Goal: Task Accomplishment & Management: Manage account settings

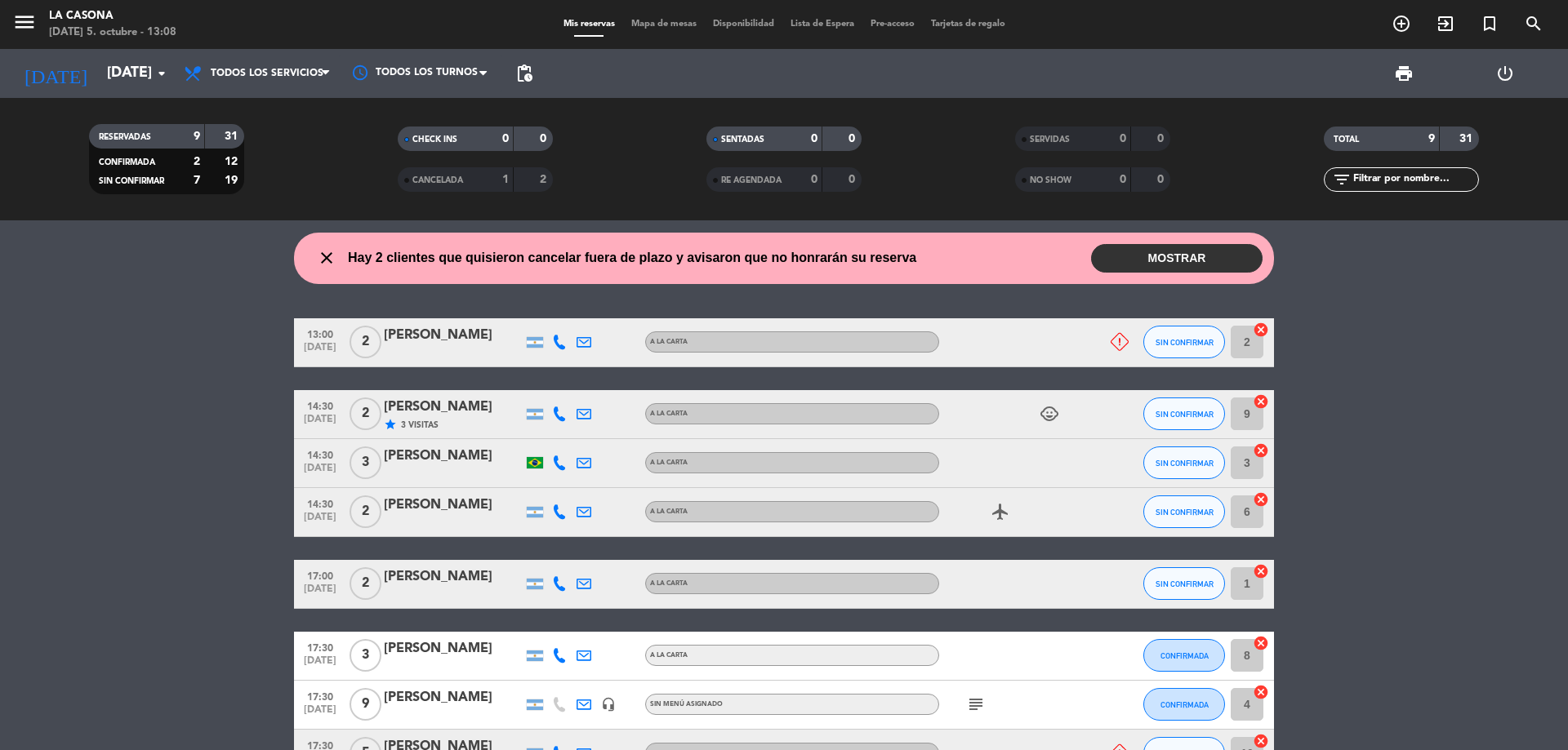
click at [1119, 338] on icon at bounding box center [1120, 342] width 18 height 18
click at [1337, 379] on bookings-row "13:00 [DATE] 2 [PERSON_NAME] A LA CARTA No Asistirá SIN CONFIRMAR 2 cancel 14:3…" at bounding box center [784, 584] width 1568 height 532
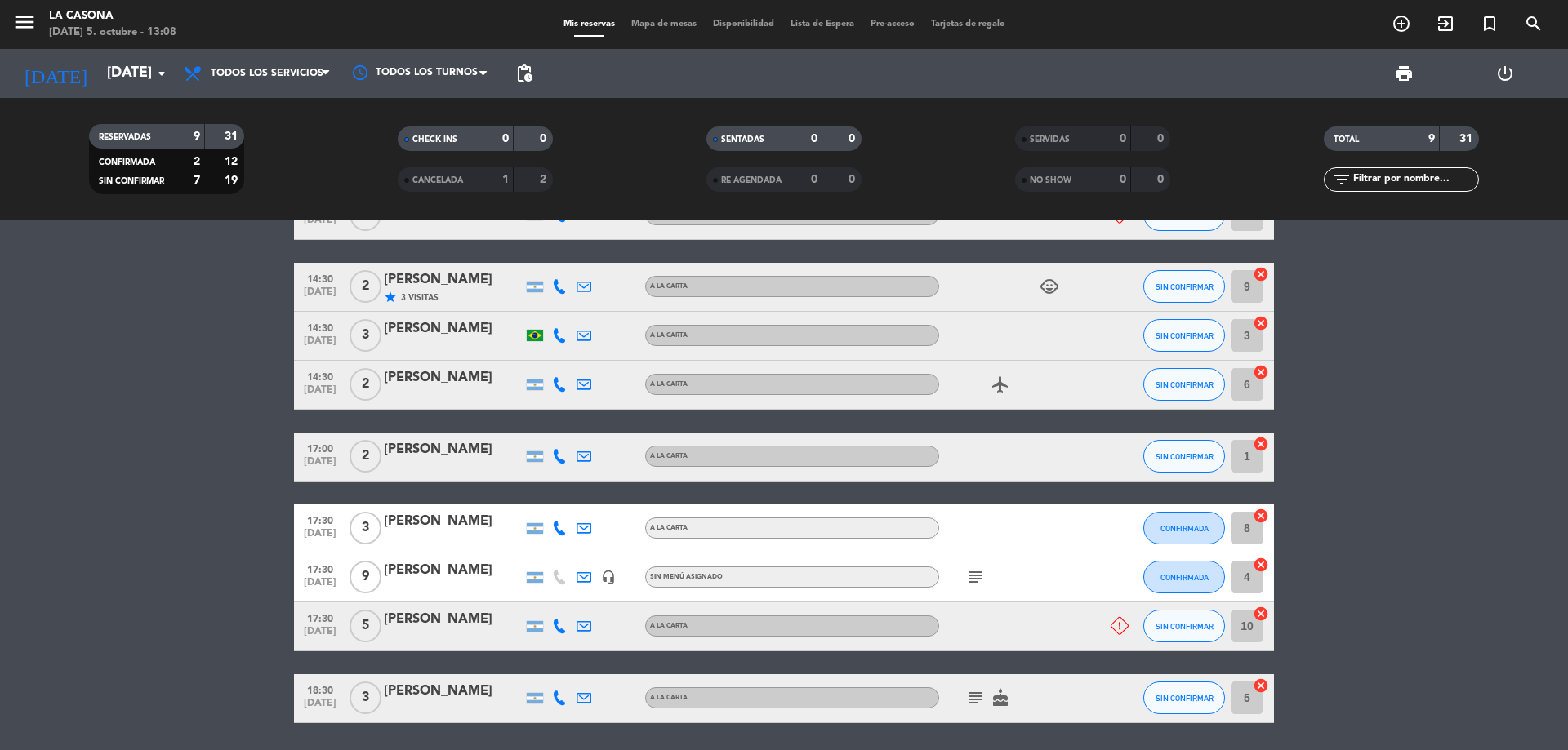
scroll to position [164, 0]
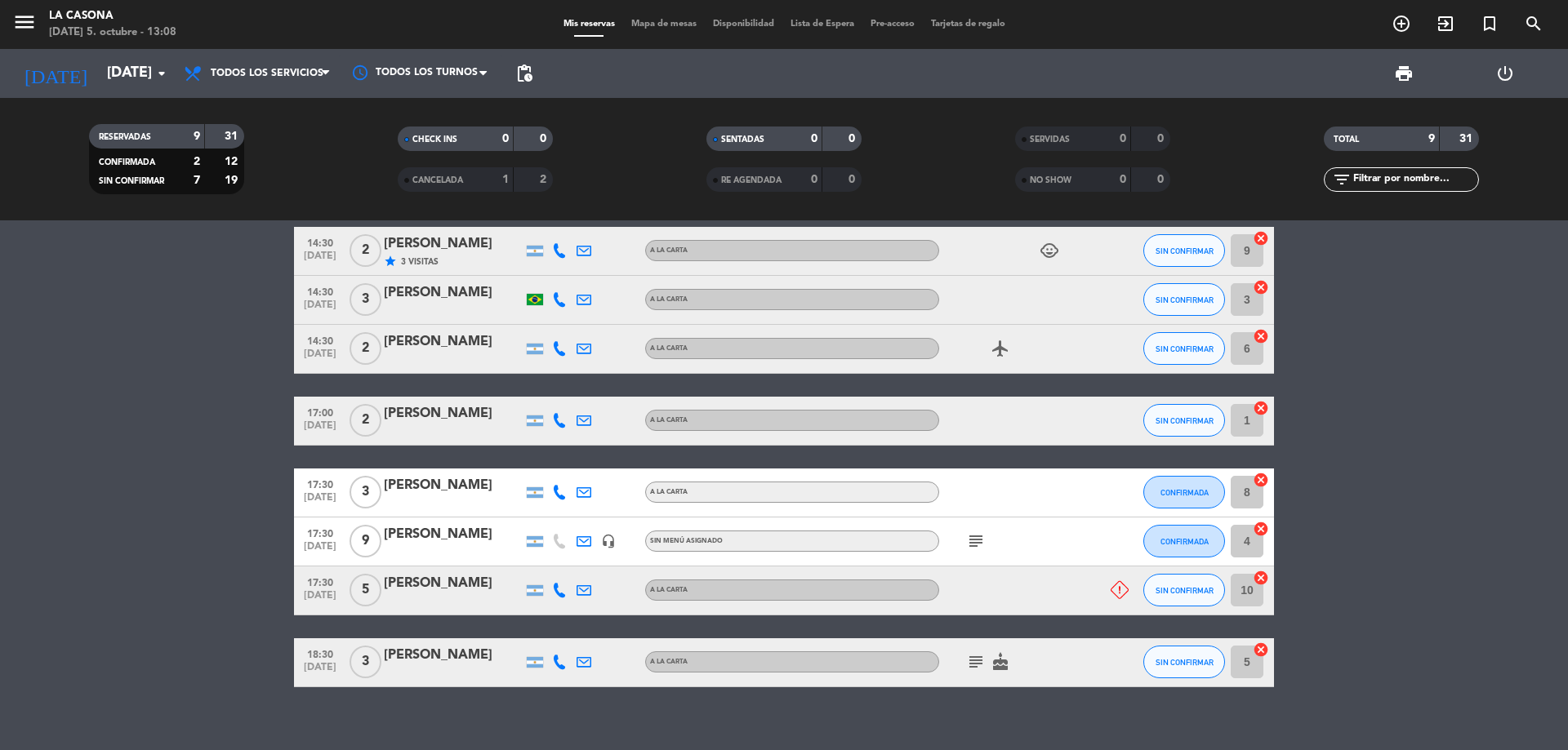
click at [1129, 586] on div at bounding box center [1119, 591] width 22 height 18
click at [1115, 594] on icon at bounding box center [1120, 591] width 18 height 18
click at [977, 545] on icon "subject" at bounding box center [976, 541] width 20 height 20
click at [1344, 433] on bookings-row "13:00 [DATE] 2 [PERSON_NAME] A LA CARTA SIN CONFIRMAR 2 cancel 14:30 [DATE] 2 […" at bounding box center [784, 421] width 1568 height 532
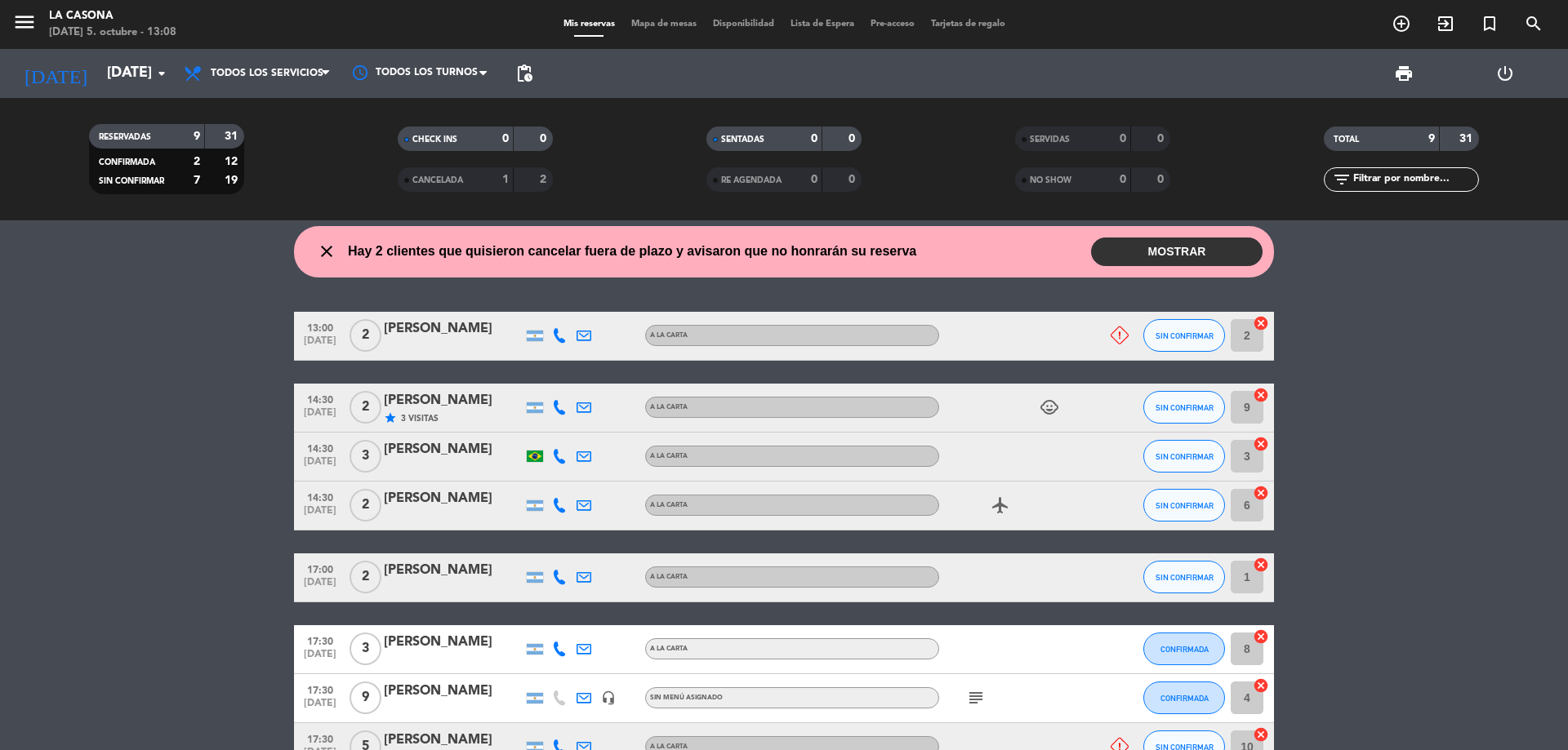
scroll to position [0, 0]
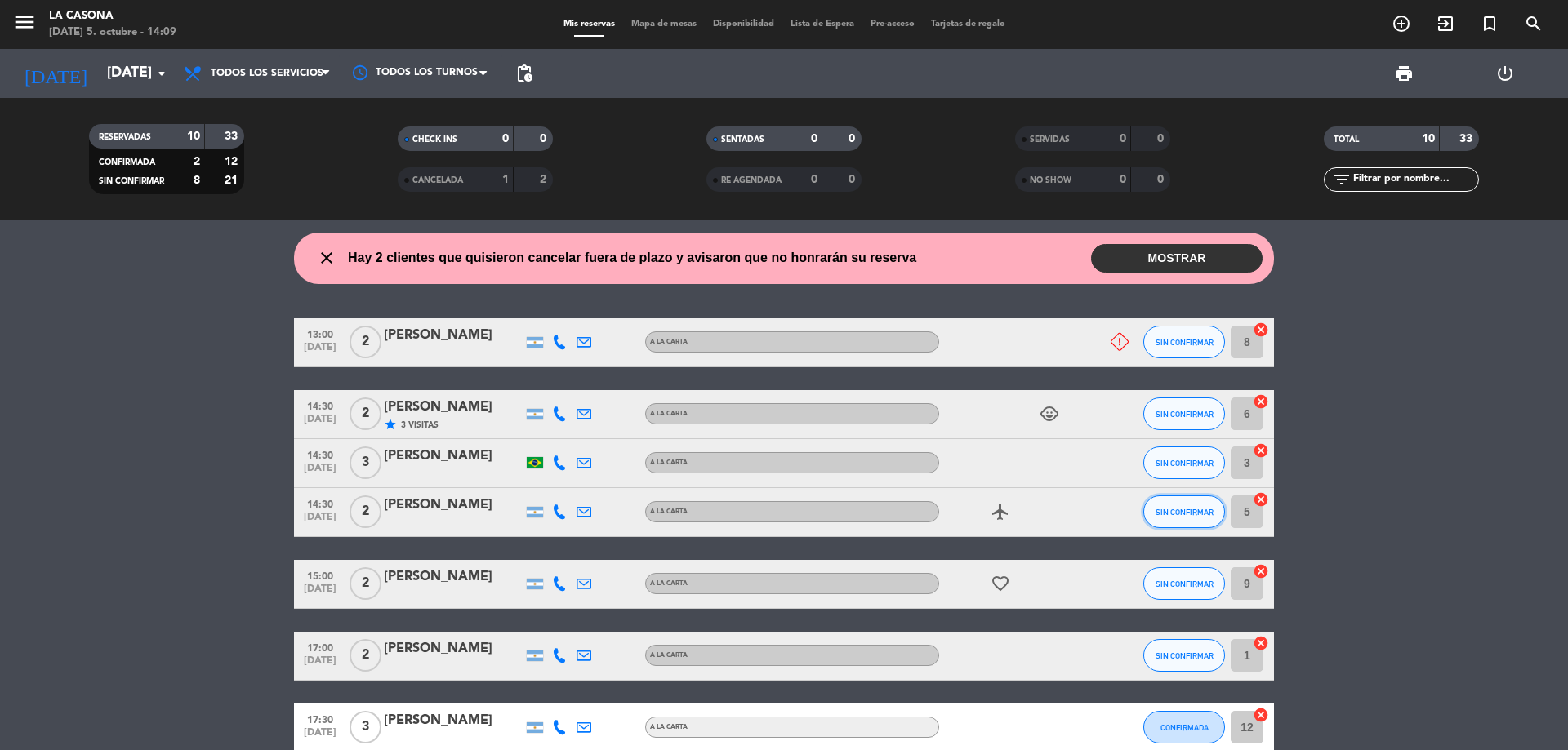
click at [1197, 519] on button "SIN CONFIRMAR" at bounding box center [1184, 512] width 82 height 33
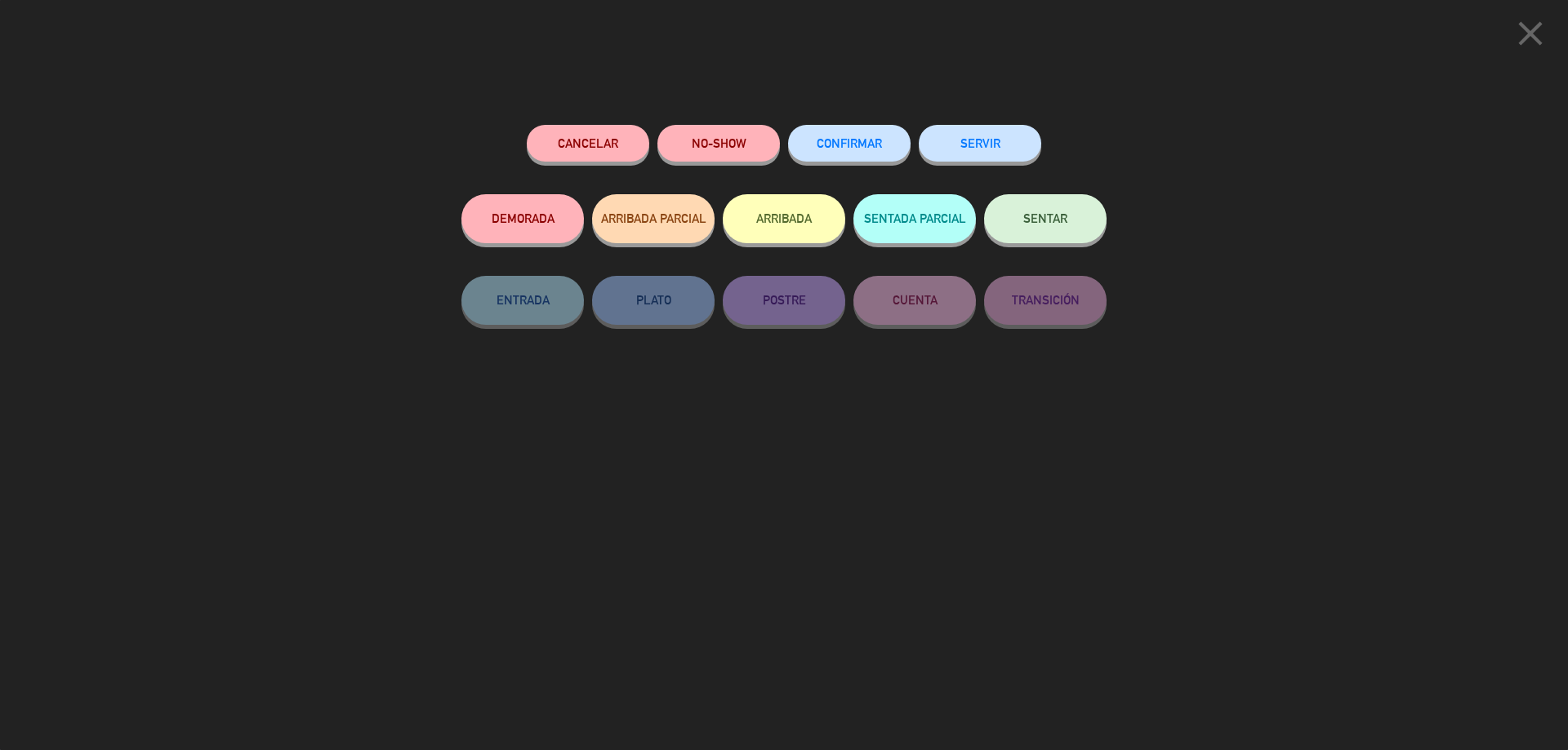
click at [656, 220] on span "ARRIBADA PARCIAL" at bounding box center [654, 218] width 106 height 14
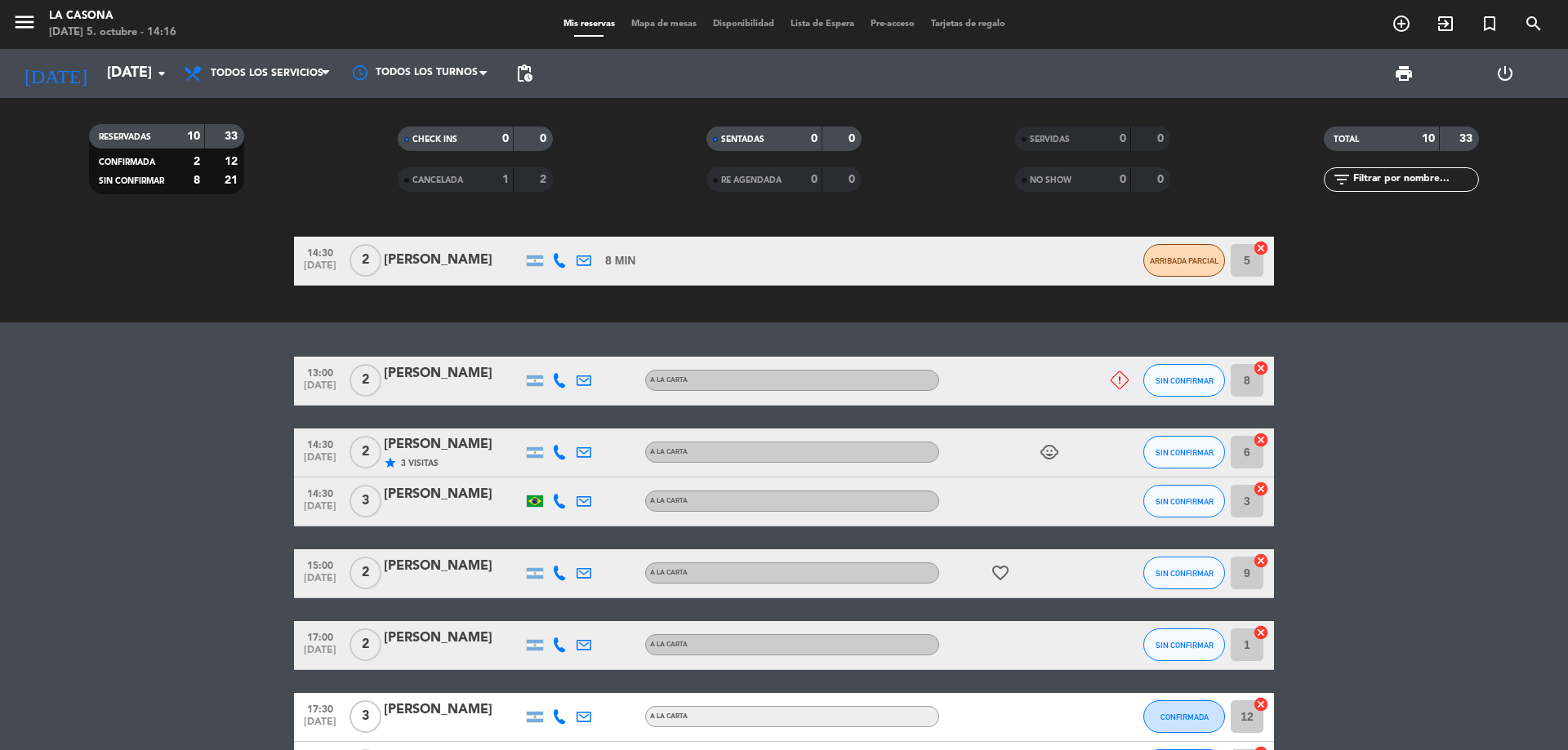
scroll to position [164, 0]
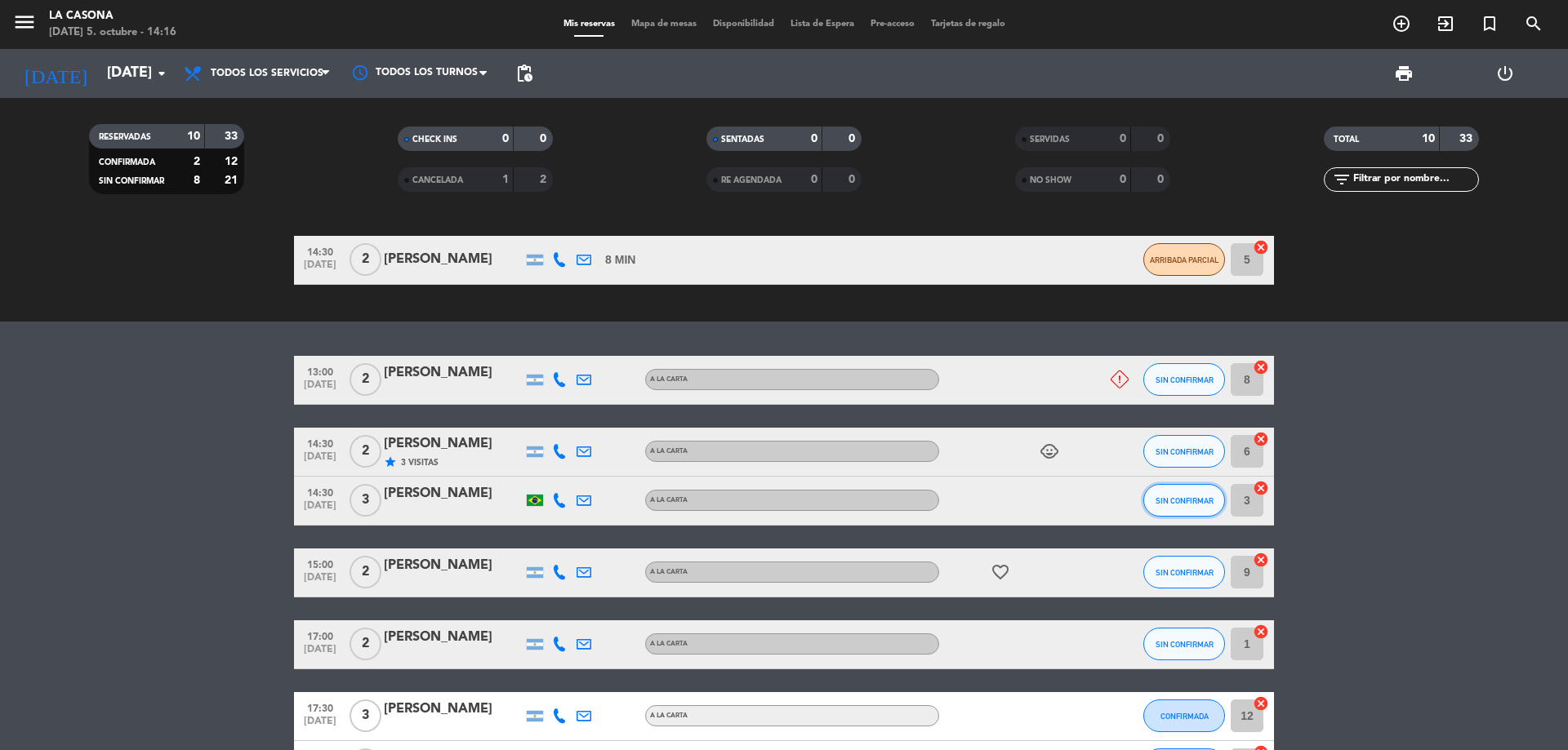
click at [1180, 502] on span "SIN CONFIRMAR" at bounding box center [1184, 501] width 58 height 9
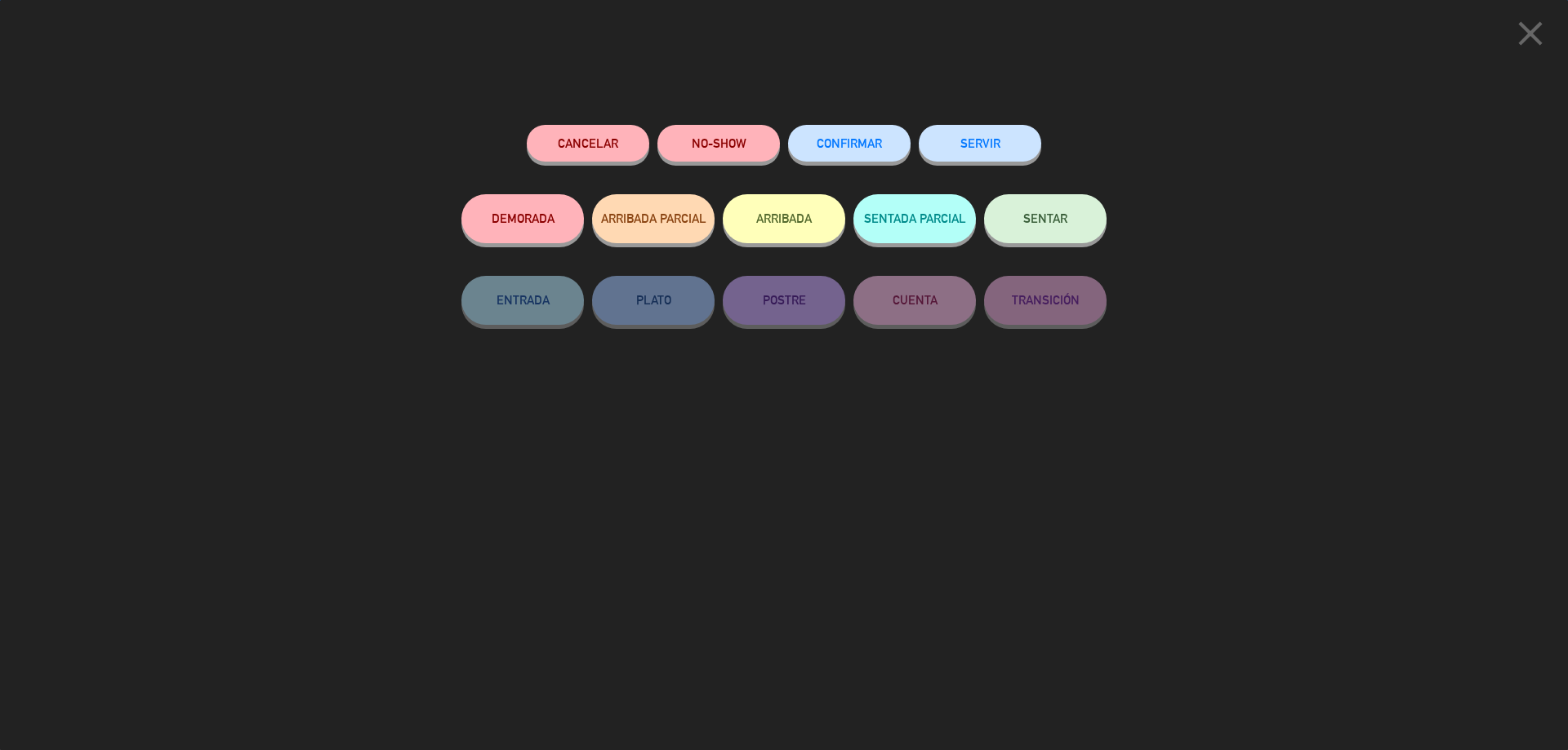
click at [753, 229] on button "ARRIBADA" at bounding box center [784, 219] width 123 height 49
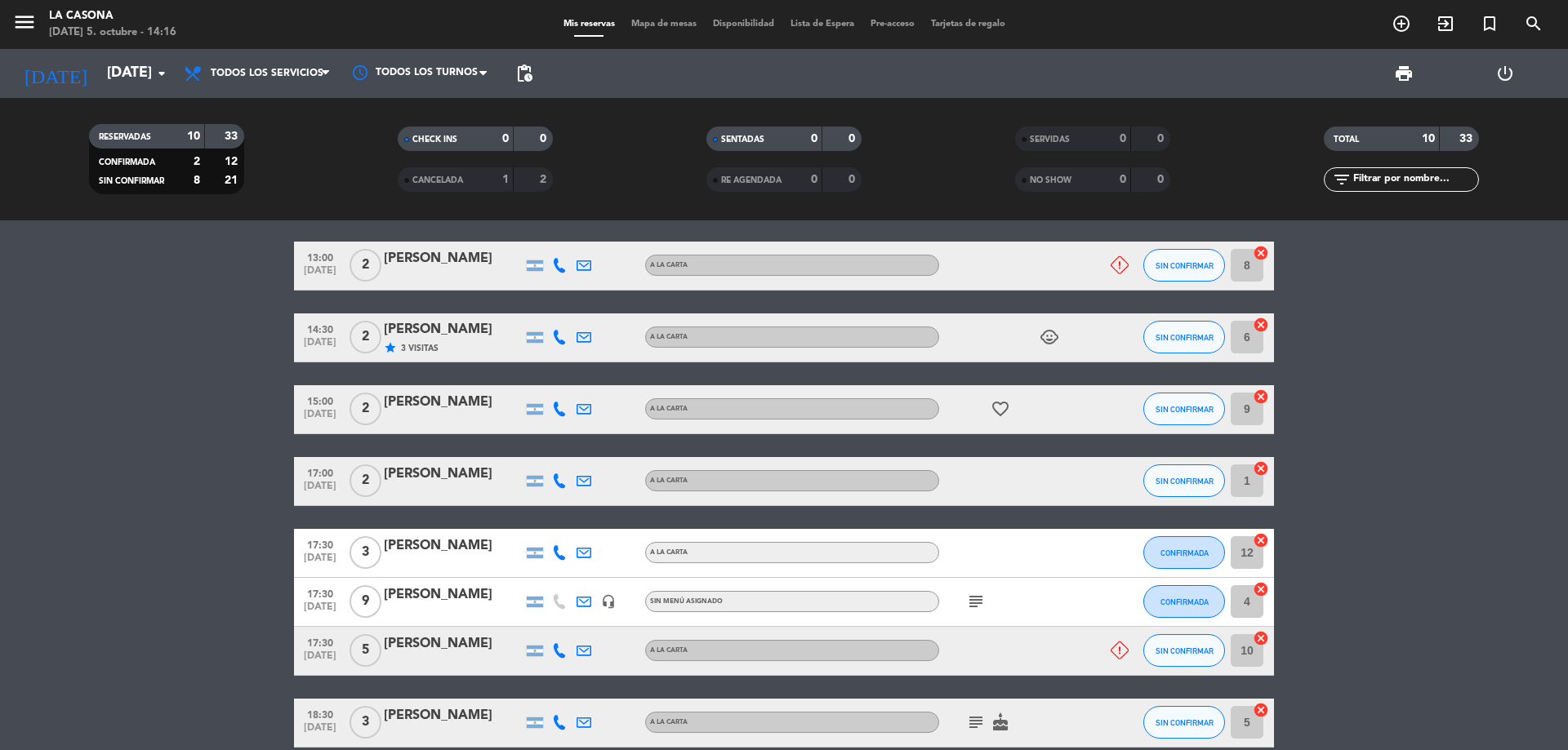
scroll to position [245, 0]
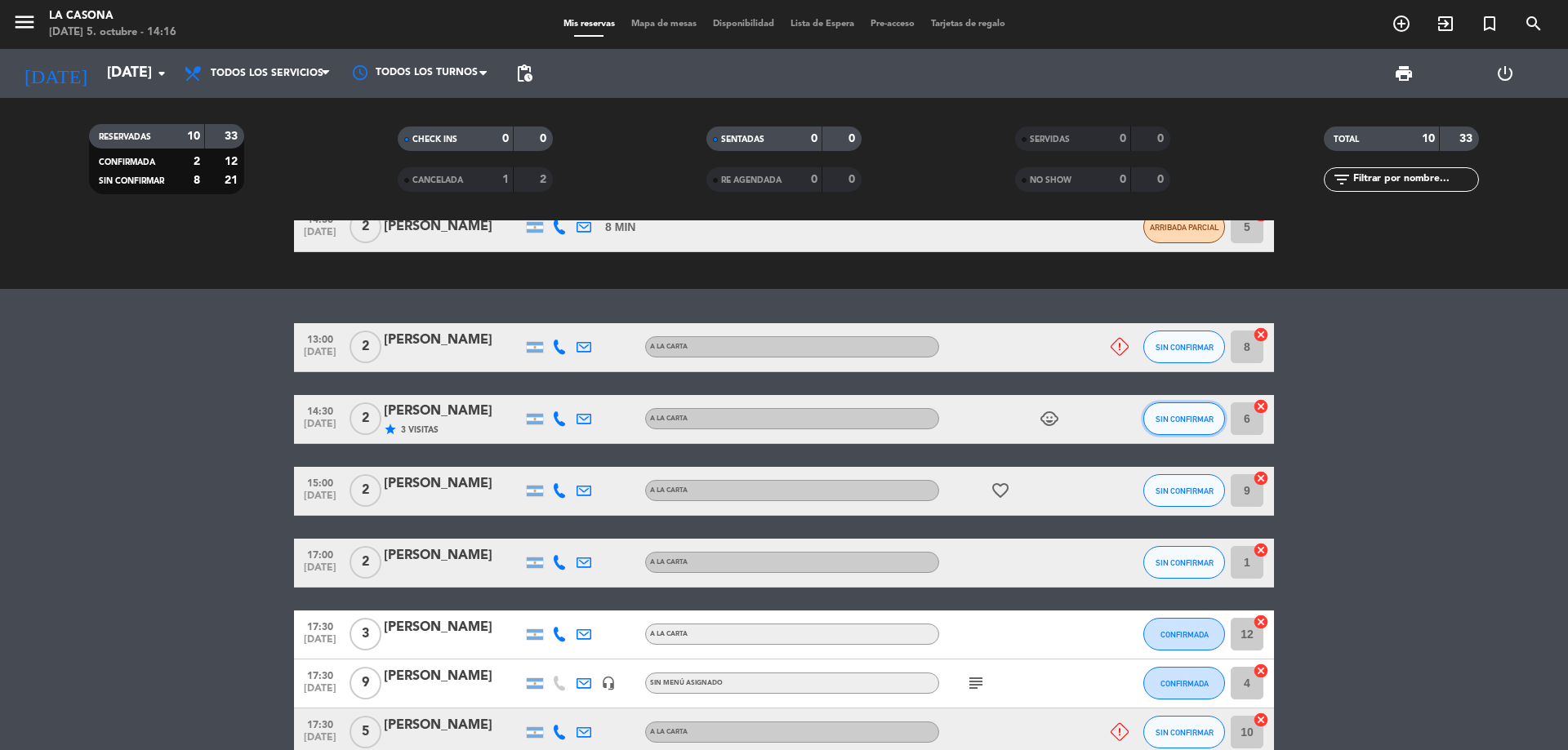
click at [1164, 420] on span "SIN CONFIRMAR" at bounding box center [1184, 419] width 58 height 9
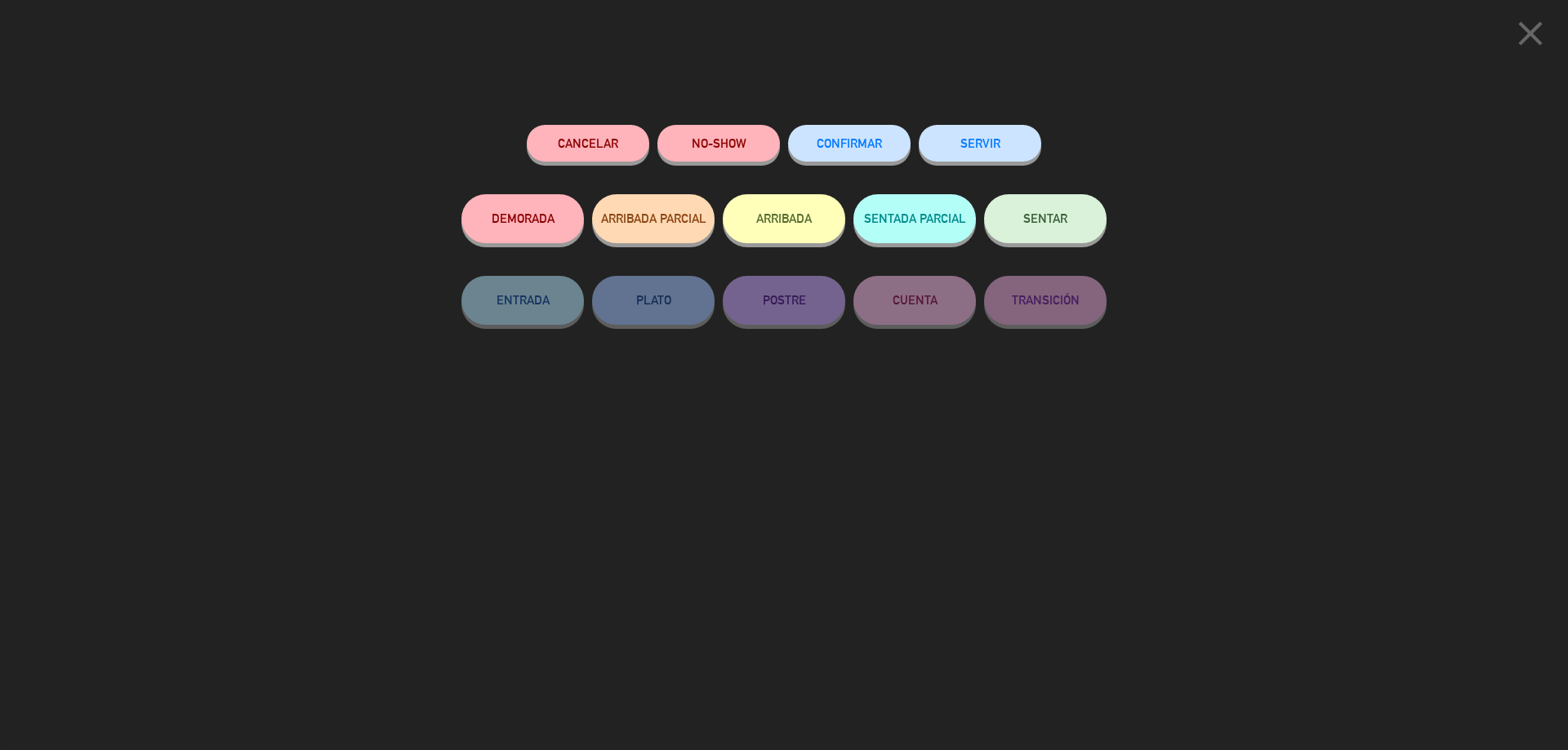
click at [795, 240] on button "ARRIBADA" at bounding box center [784, 219] width 123 height 49
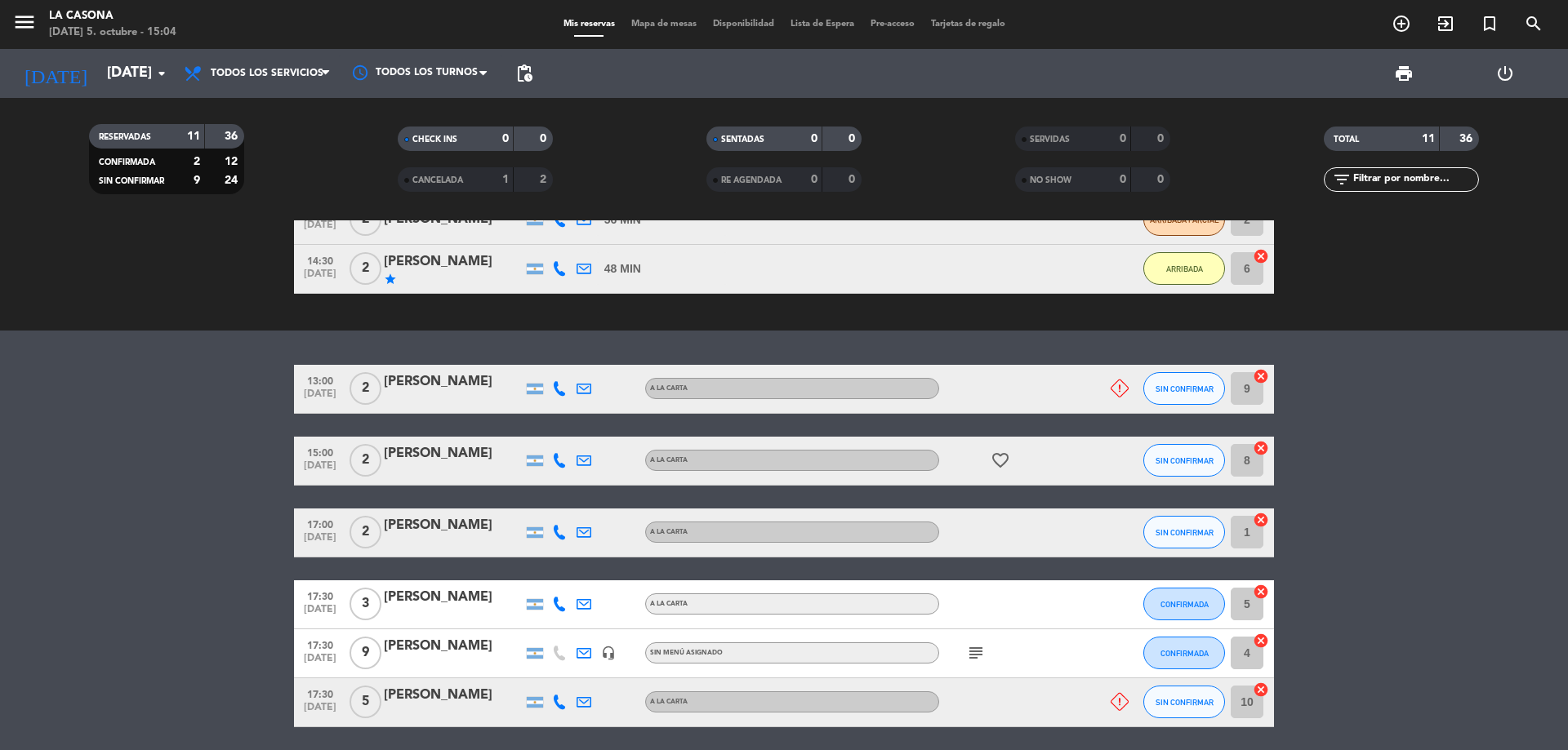
scroll to position [383, 0]
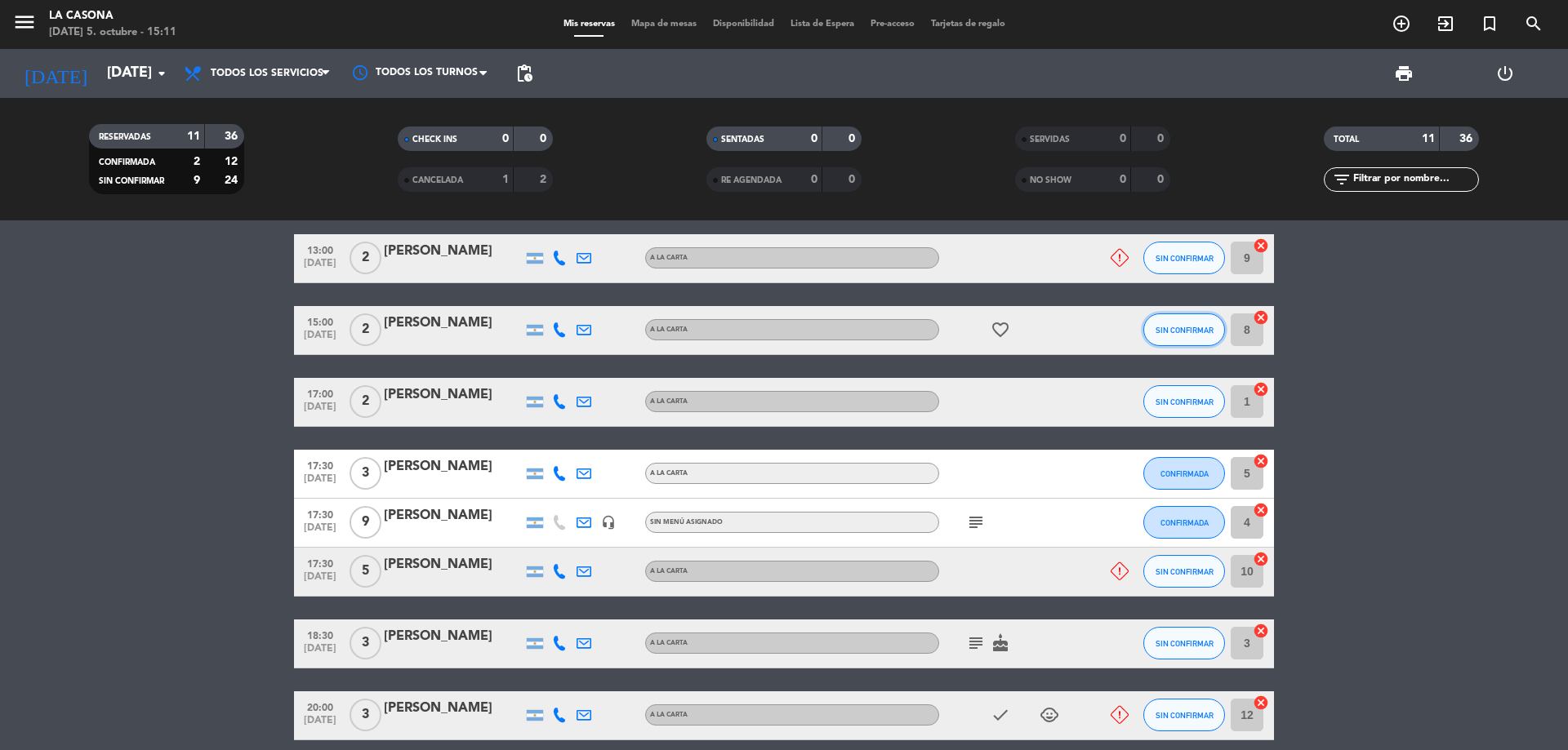
click at [1186, 337] on button "SIN CONFIRMAR" at bounding box center [1184, 330] width 82 height 33
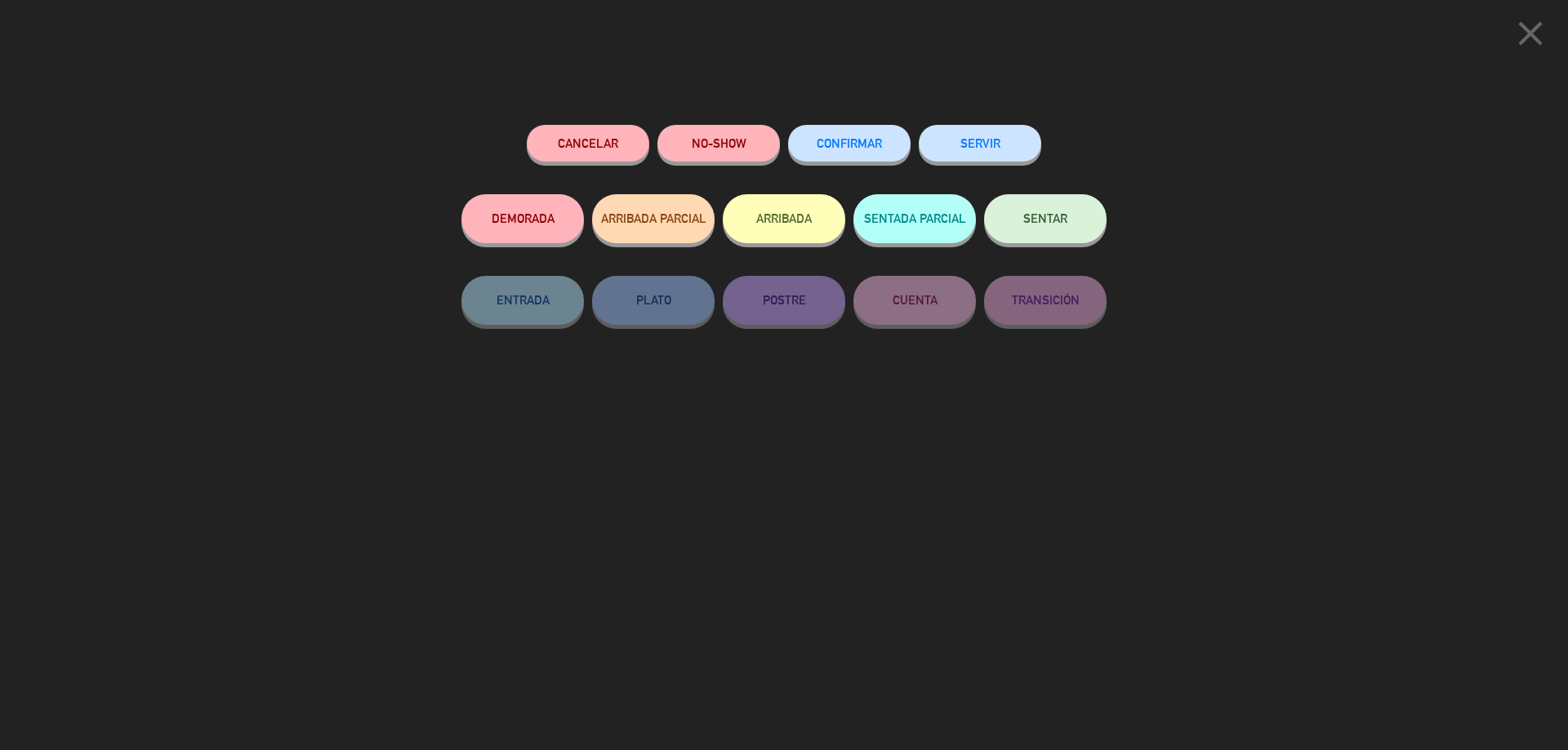
click at [799, 203] on button "ARRIBADA" at bounding box center [784, 219] width 123 height 49
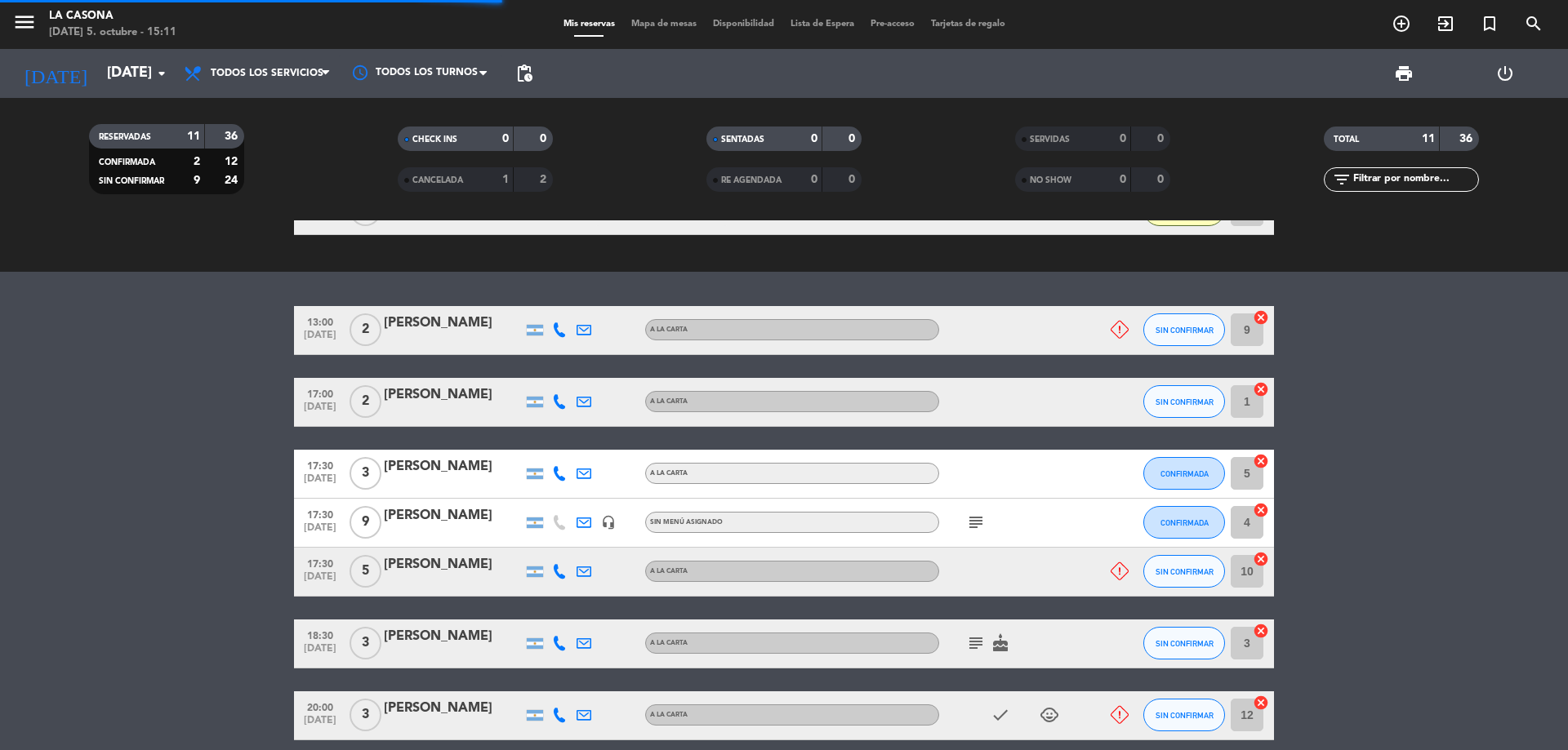
scroll to position [455, 0]
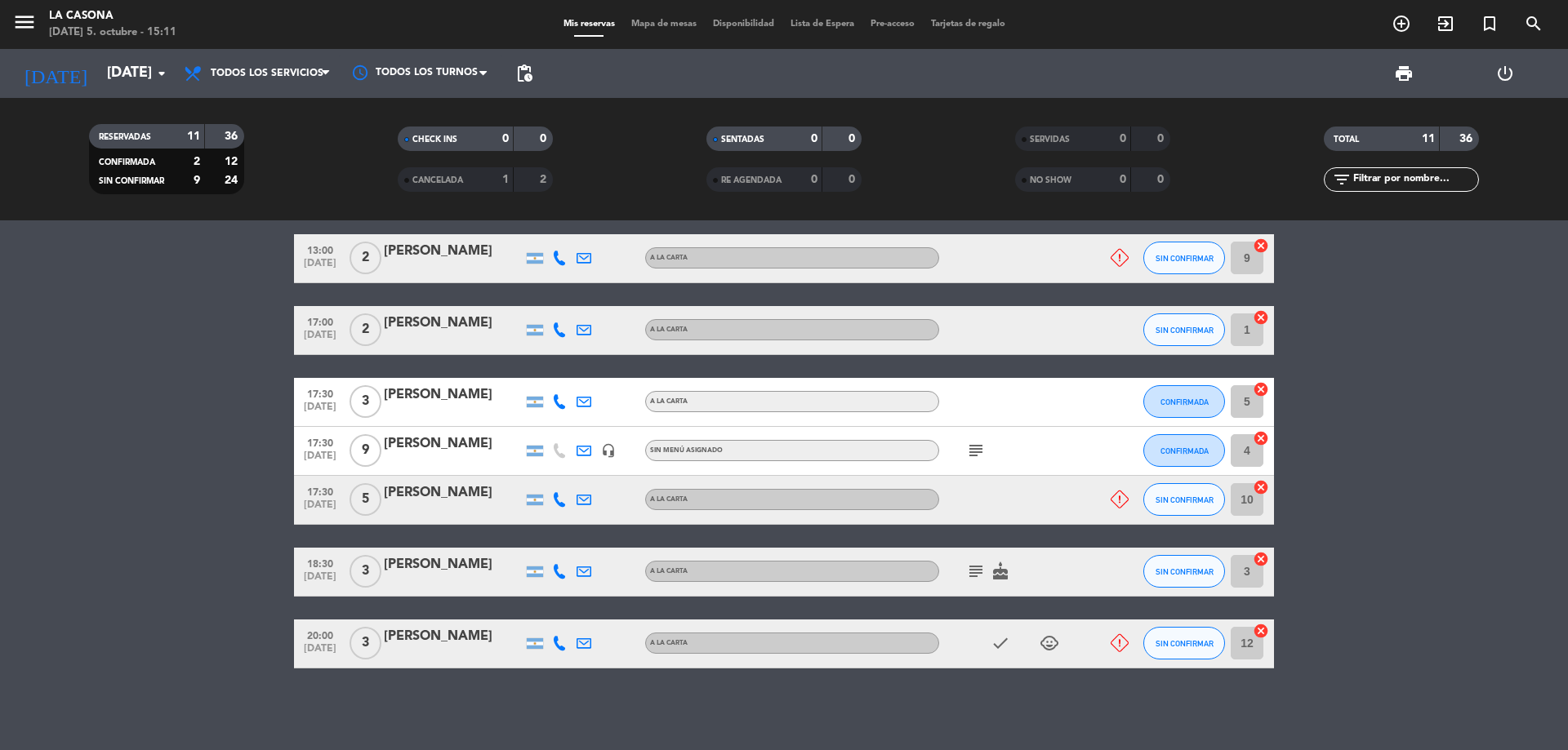
click at [469, 403] on div "[PERSON_NAME]" at bounding box center [453, 395] width 139 height 21
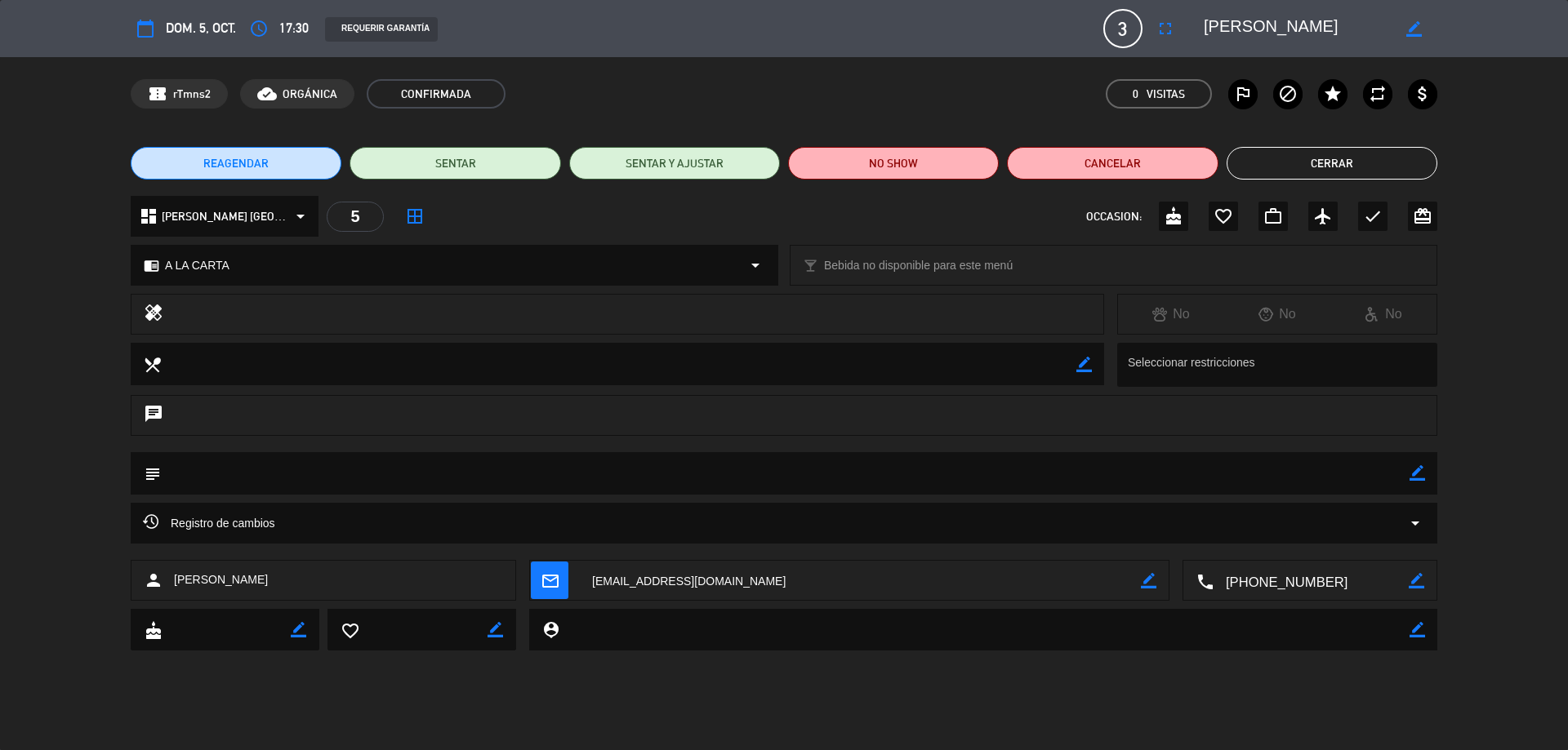
click at [1392, 172] on button "Cerrar" at bounding box center [1332, 164] width 211 height 33
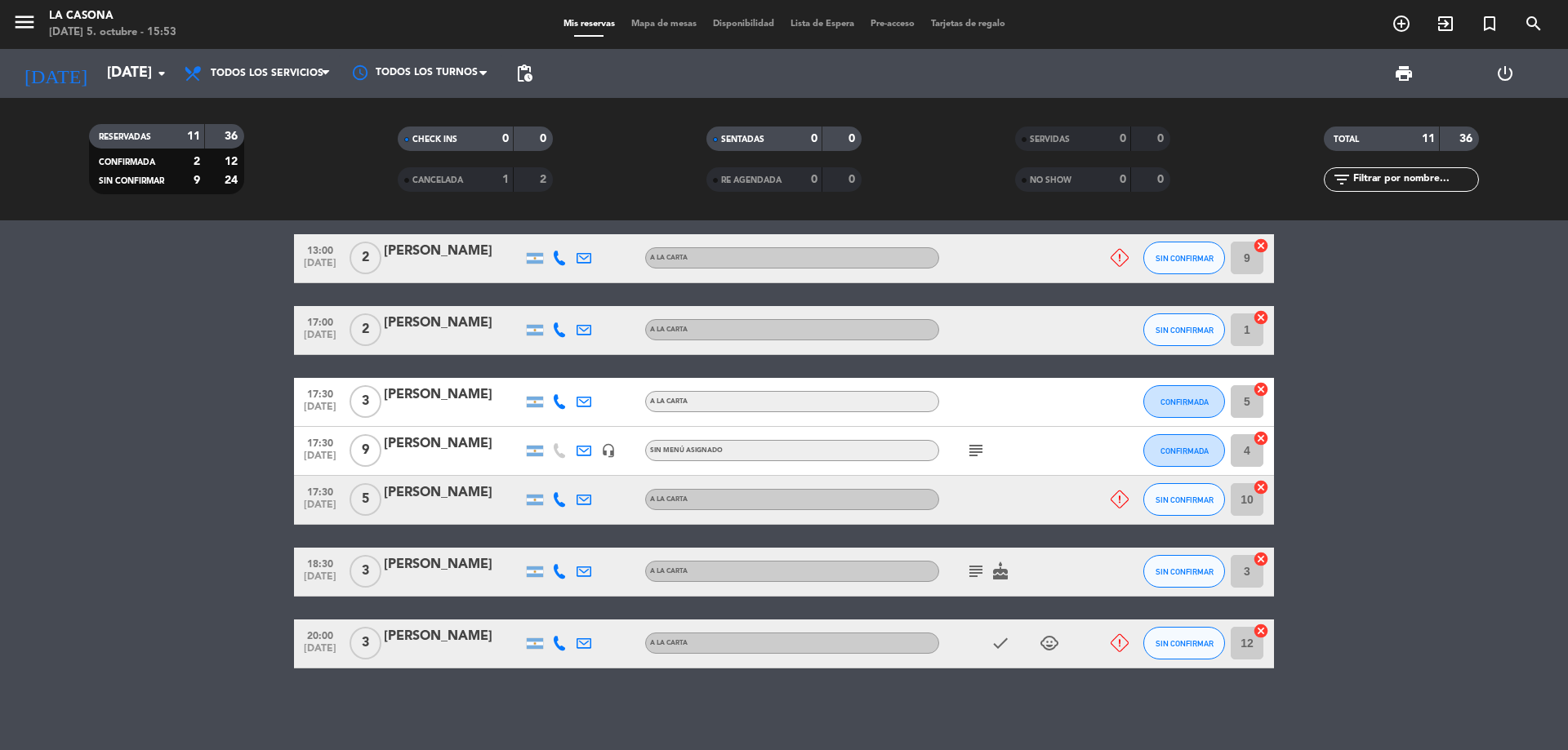
scroll to position [373, 0]
